Goal: Information Seeking & Learning: Learn about a topic

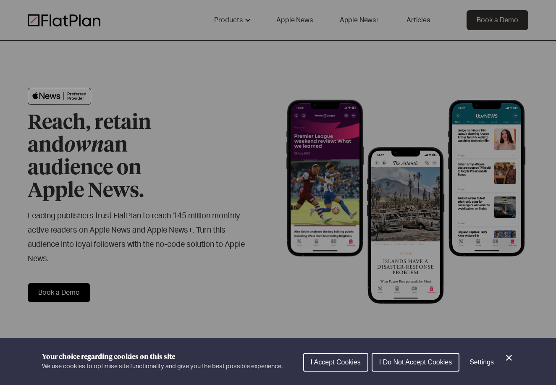
click at [344, 368] on button "I Accept Cookies" at bounding box center [335, 362] width 65 height 18
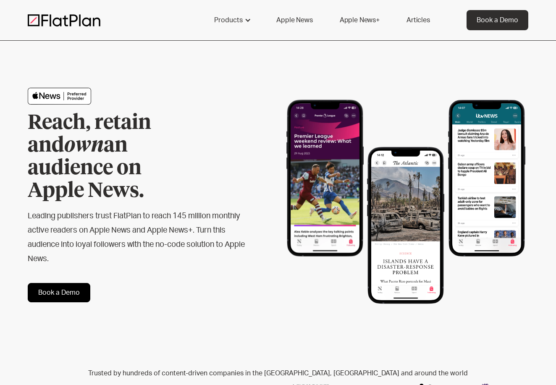
click at [342, 22] on link "Apple News+" at bounding box center [360, 20] width 60 height 20
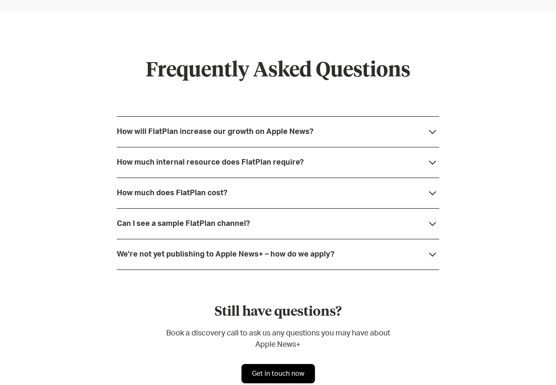
scroll to position [3140, 0]
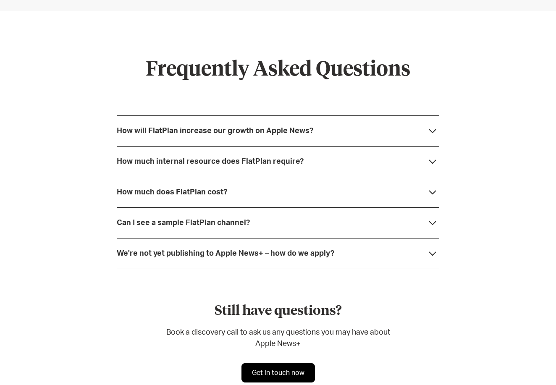
click at [315, 121] on div "How will FlatPlan increase our growth on Apple News?" at bounding box center [278, 131] width 323 height 31
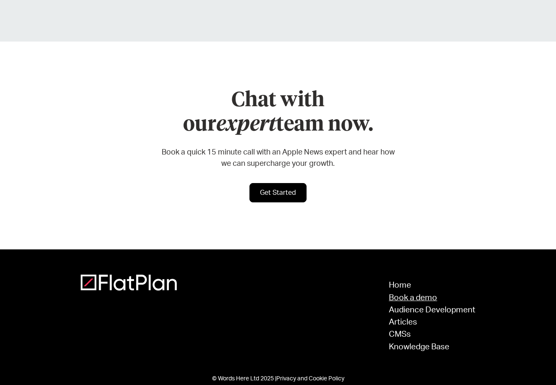
scroll to position [3850, 0]
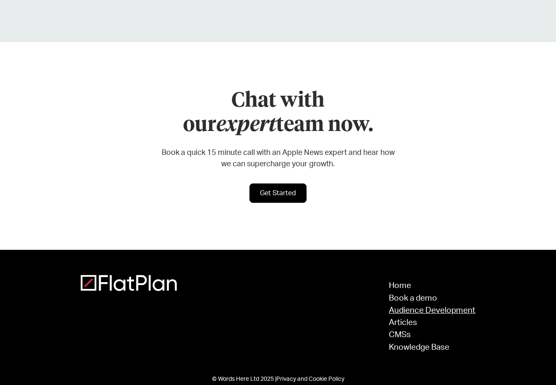
click at [417, 307] on link "Audience Development" at bounding box center [432, 311] width 87 height 8
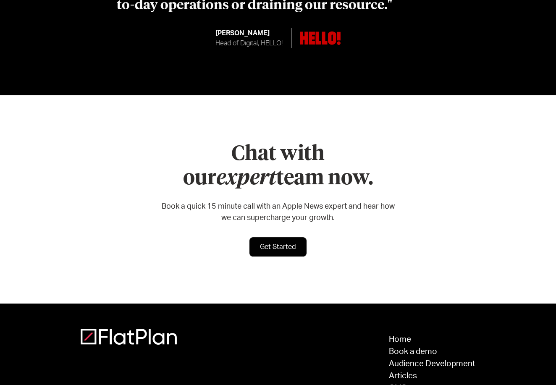
scroll to position [2858, 0]
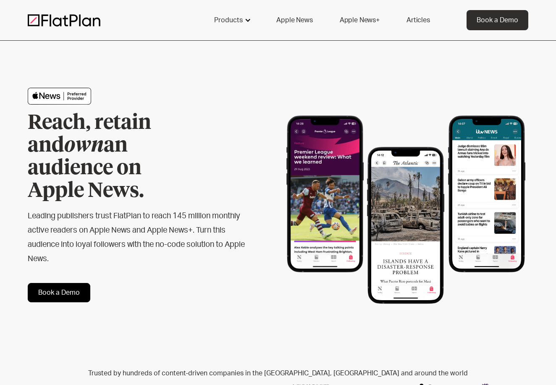
click at [239, 23] on div "Products" at bounding box center [228, 20] width 29 height 10
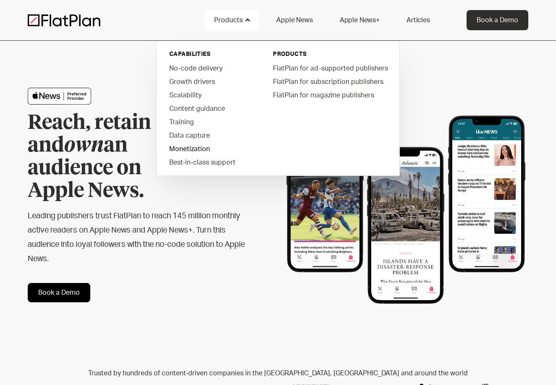
click at [202, 149] on link "Monetization" at bounding box center [210, 148] width 95 height 13
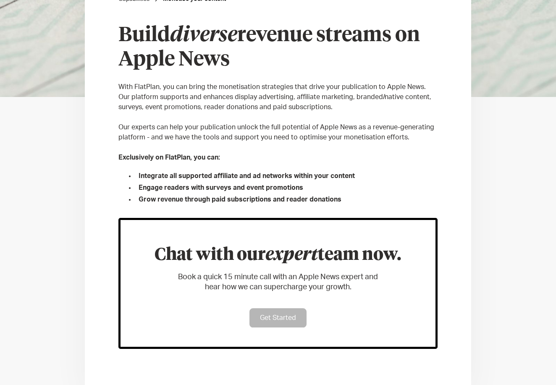
scroll to position [236, 0]
